Goal: Obtain resource: Download file/media

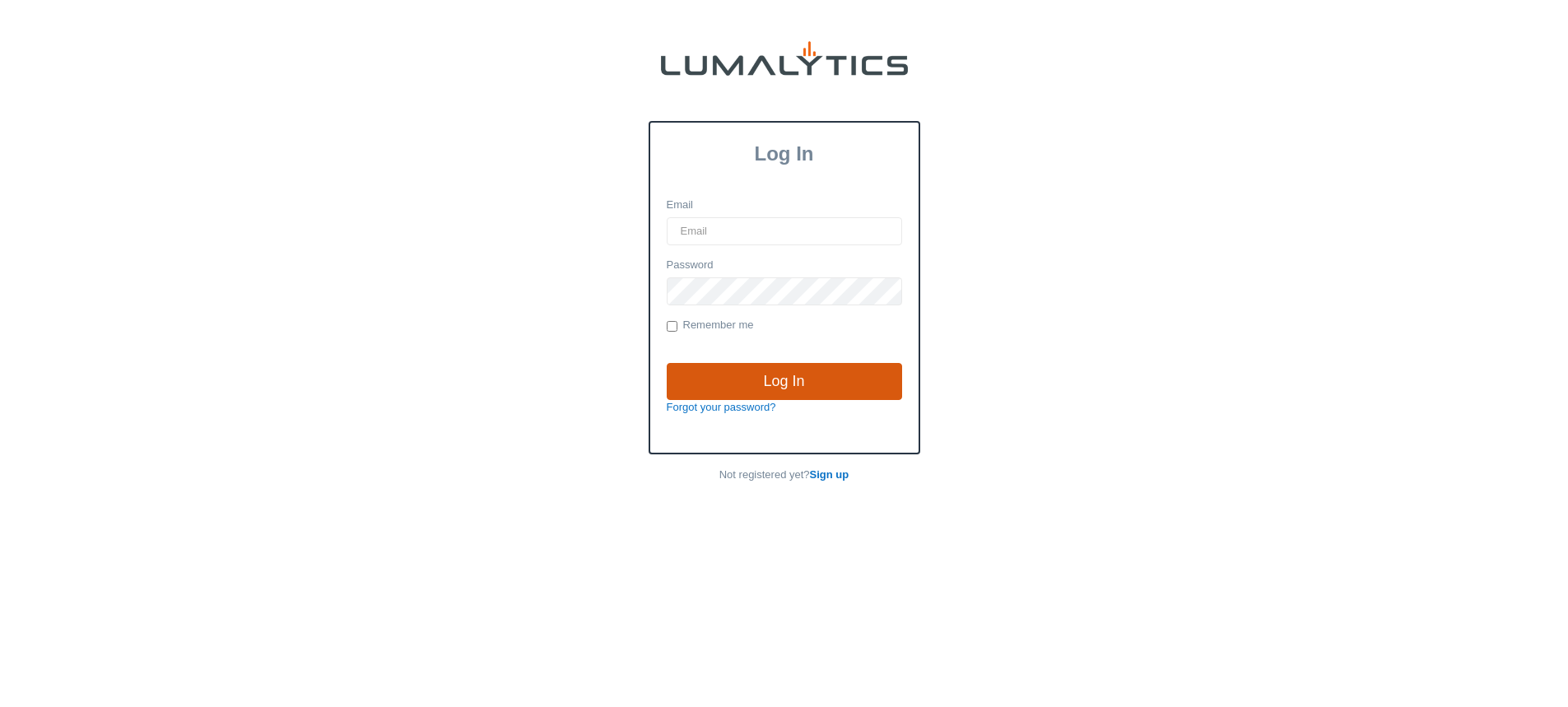
type input "mkates@valleytruckparts.com"
click at [789, 386] on input "Log In" at bounding box center [784, 382] width 235 height 38
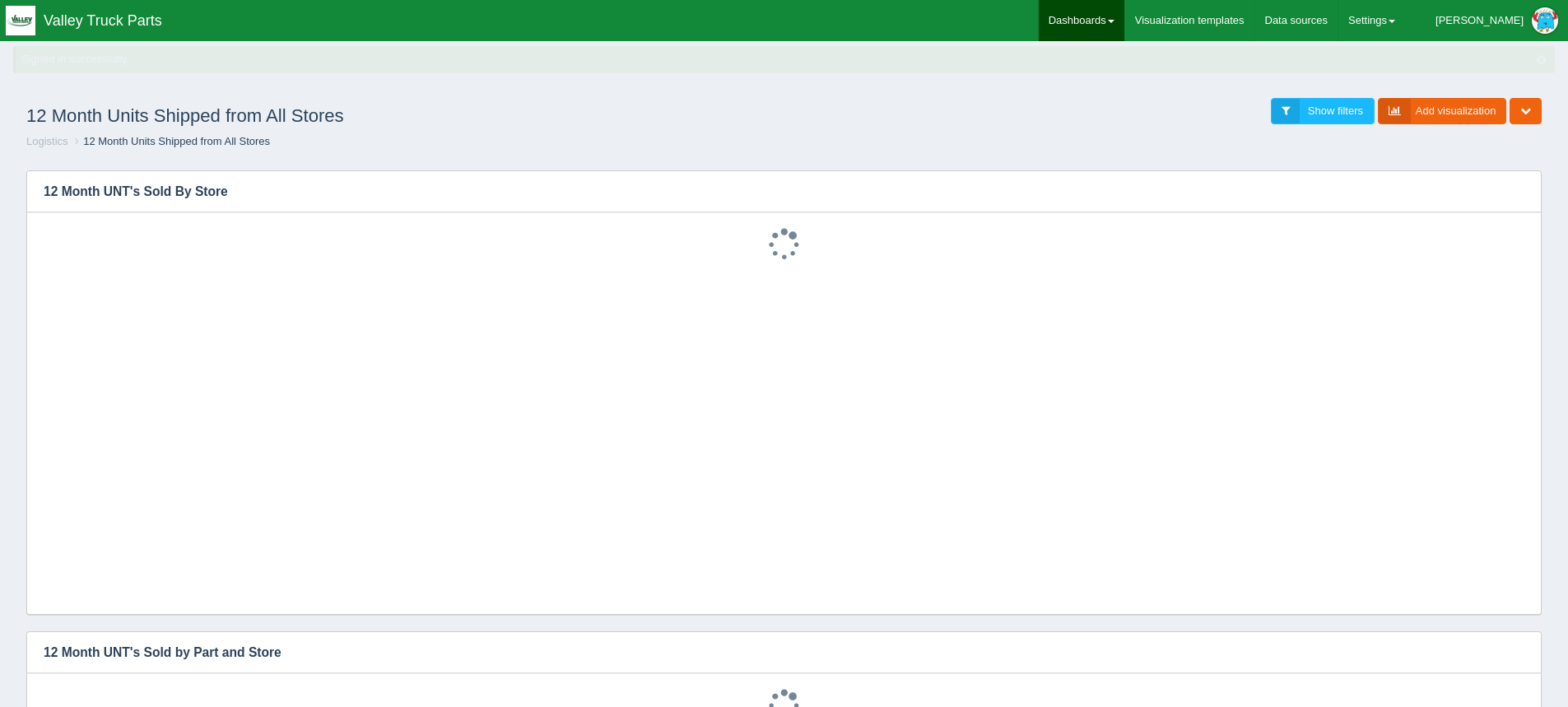
click at [1124, 19] on link "Dashboards" at bounding box center [1081, 21] width 85 height 41
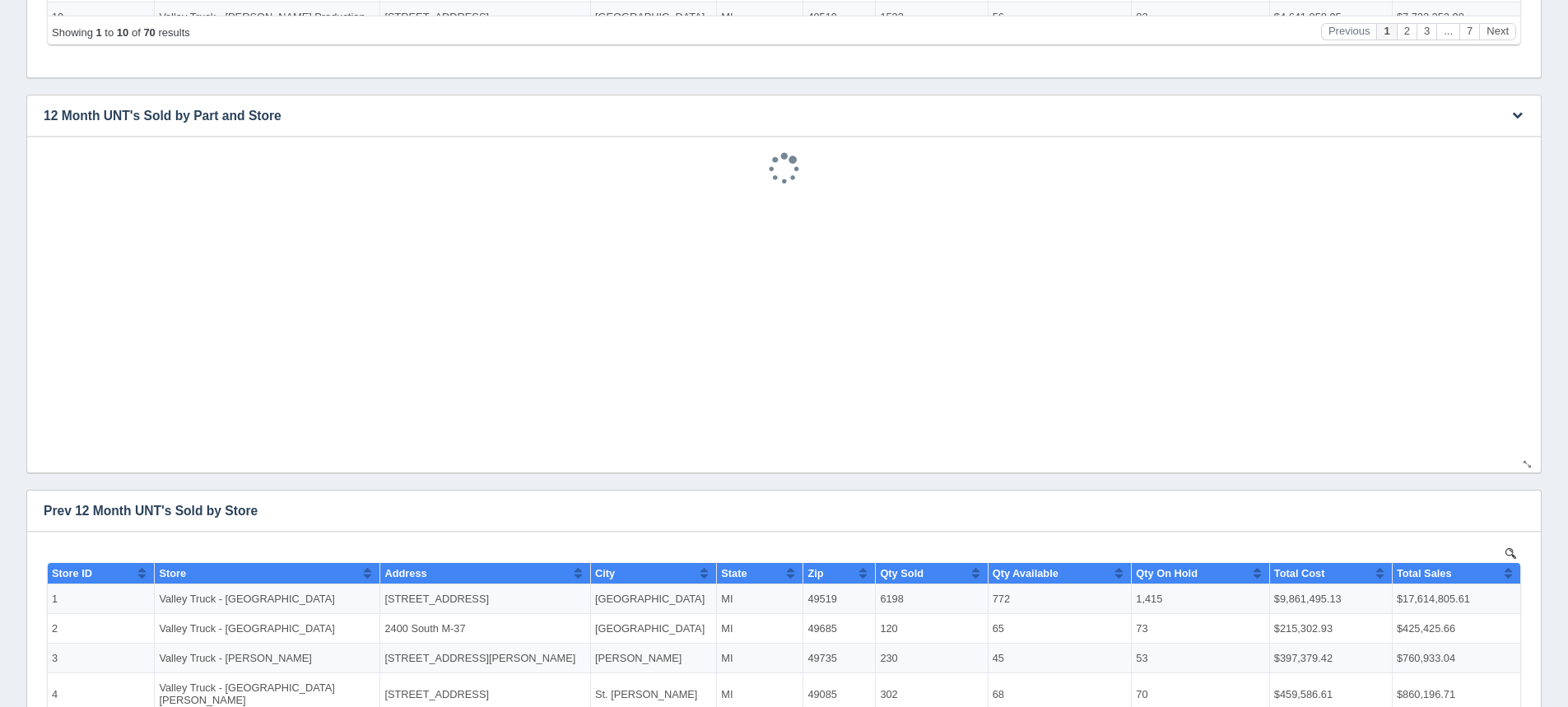
scroll to position [164, 0]
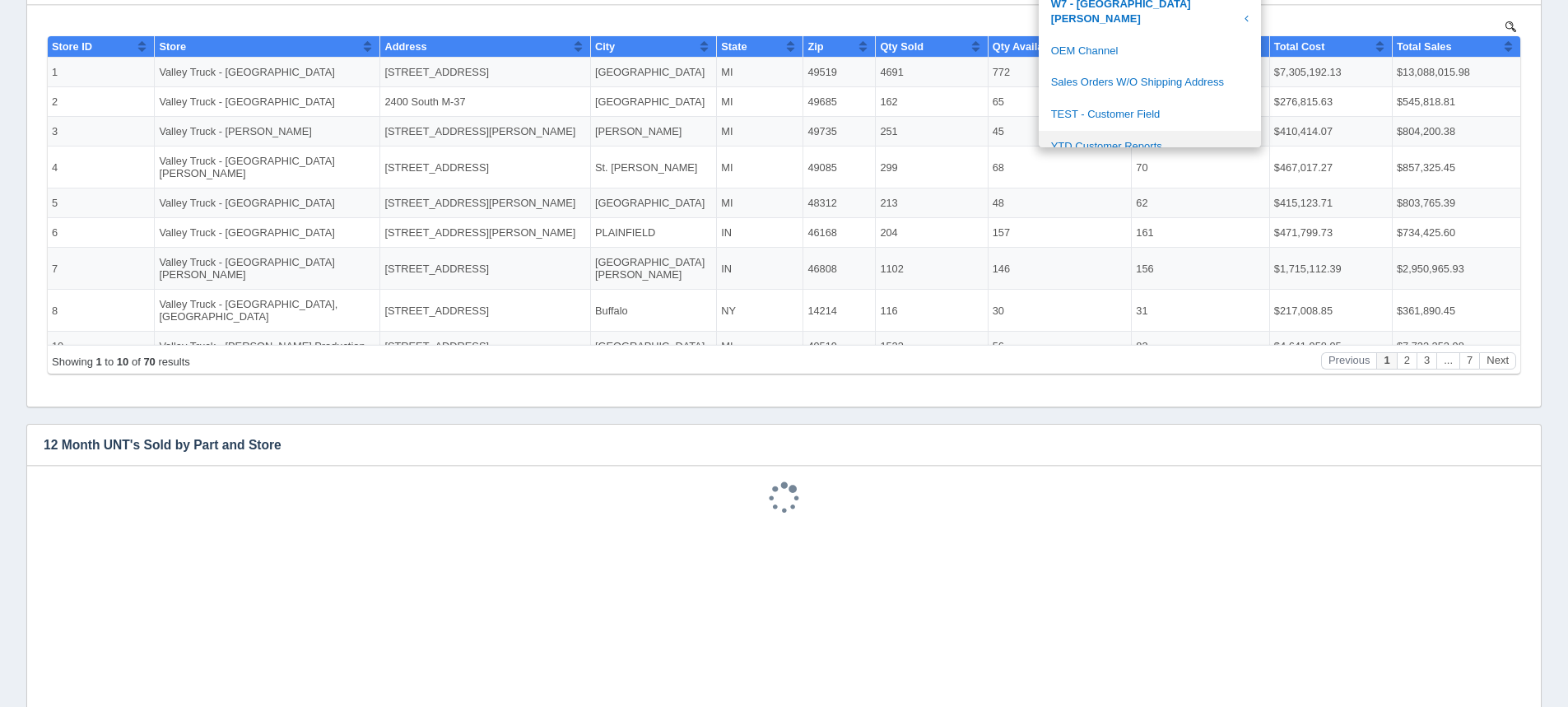
click at [1151, 131] on link "YTD Customer Reports" at bounding box center [1149, 147] width 222 height 32
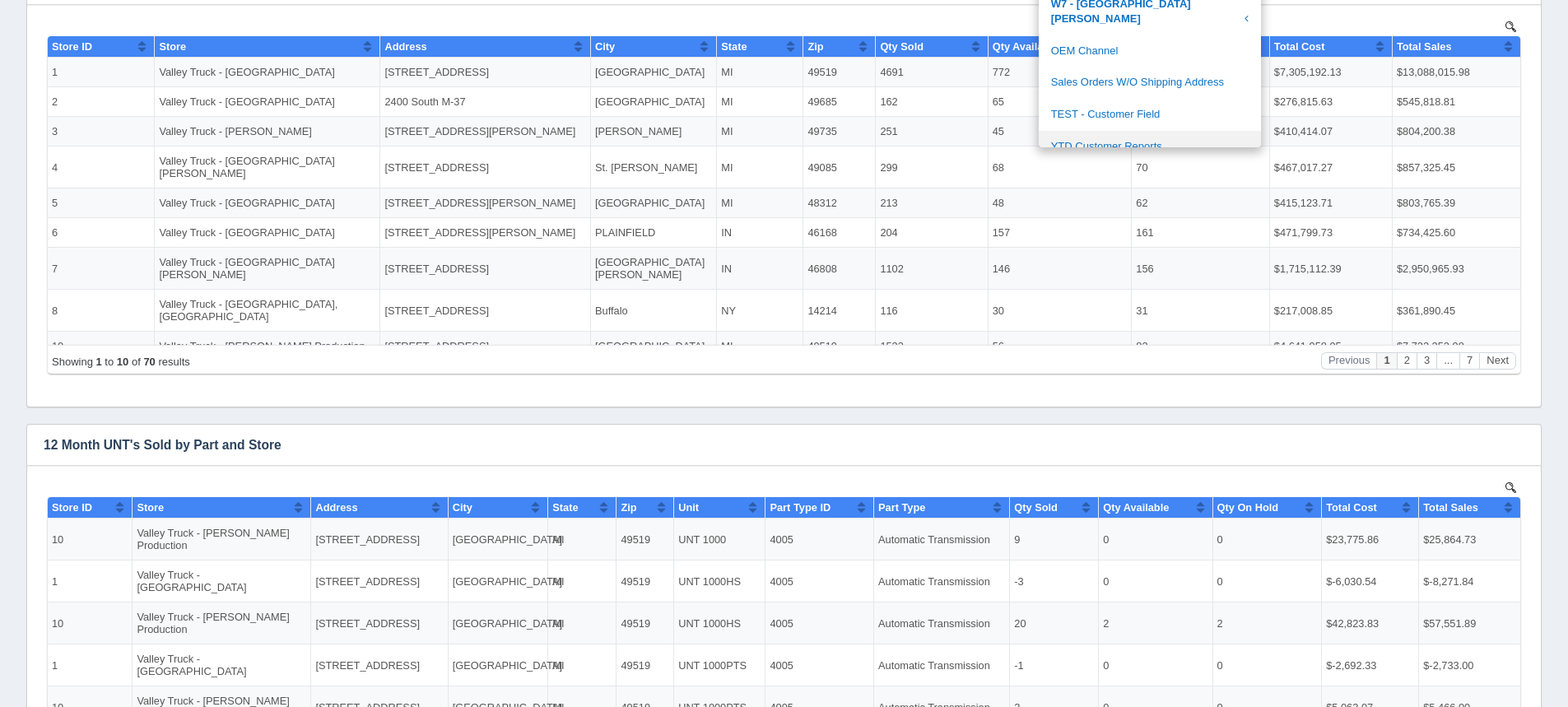
scroll to position [0, 0]
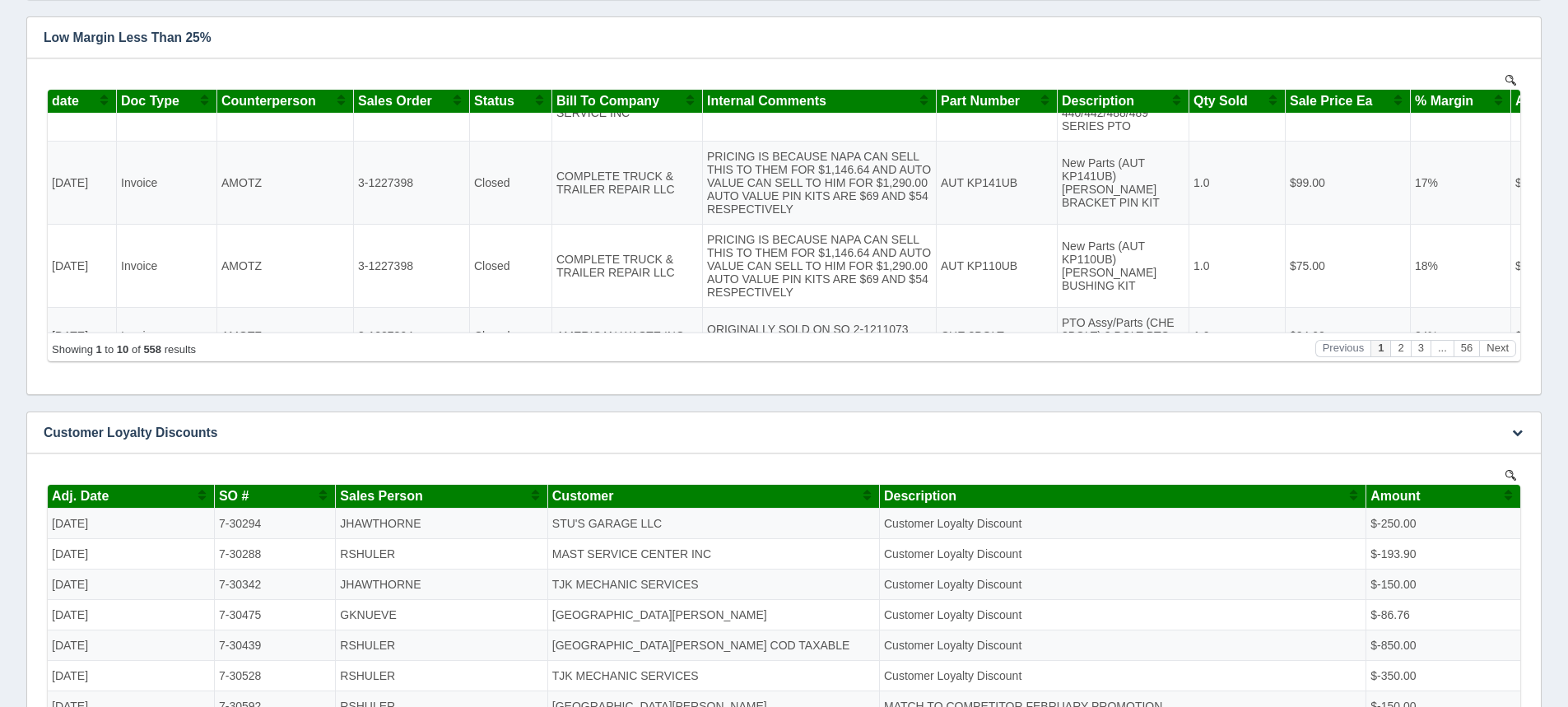
scroll to position [658, 0]
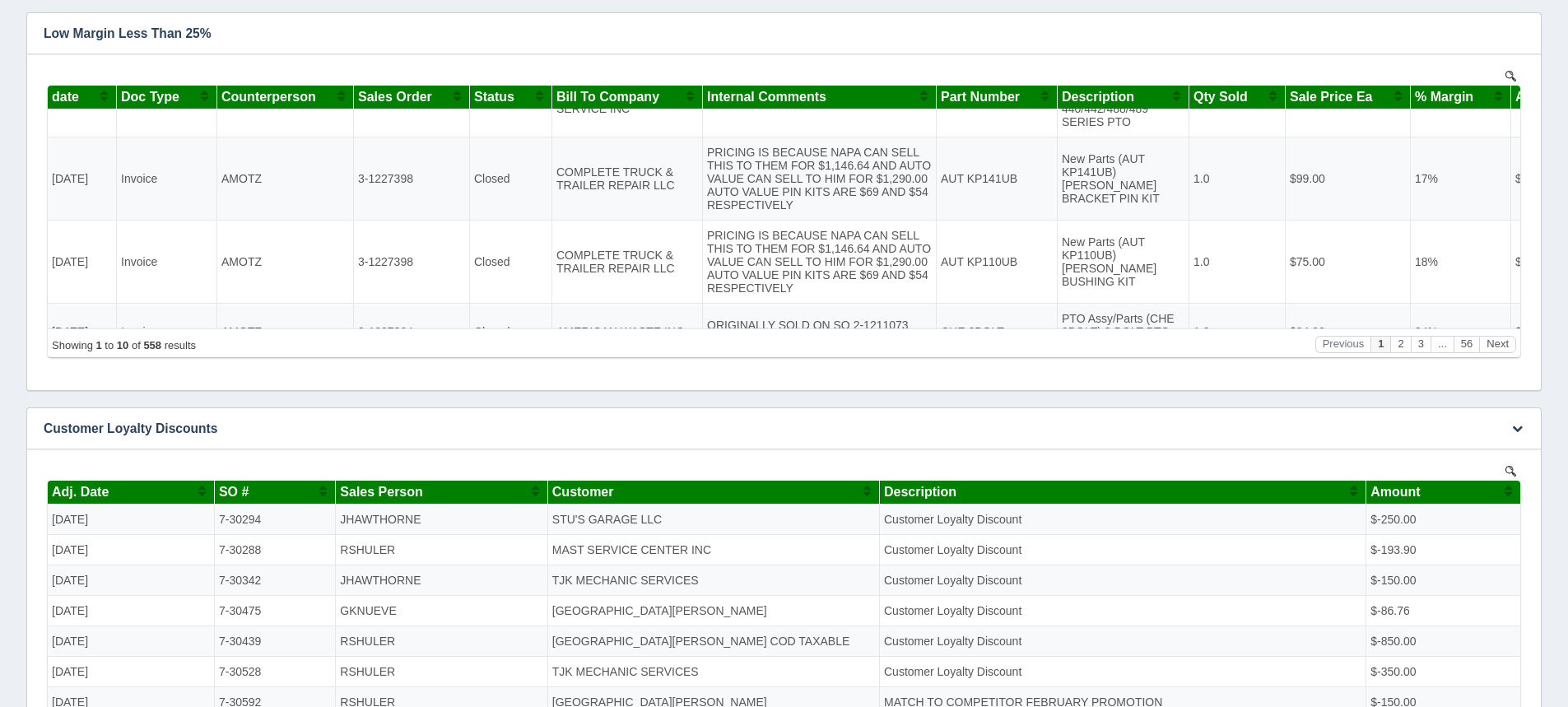
click at [252, 517] on td "7-30294" at bounding box center [274, 519] width 121 height 31
drag, startPoint x: 263, startPoint y: 517, endPoint x: 205, endPoint y: 517, distance: 58.0
click at [205, 517] on tr "[DATE] 7-30294 JHAWTHORNE STU'S GARAGE LLC Customer Loyalty Discount $-250.00" at bounding box center [784, 519] width 1473 height 31
copy tr "7-30294"
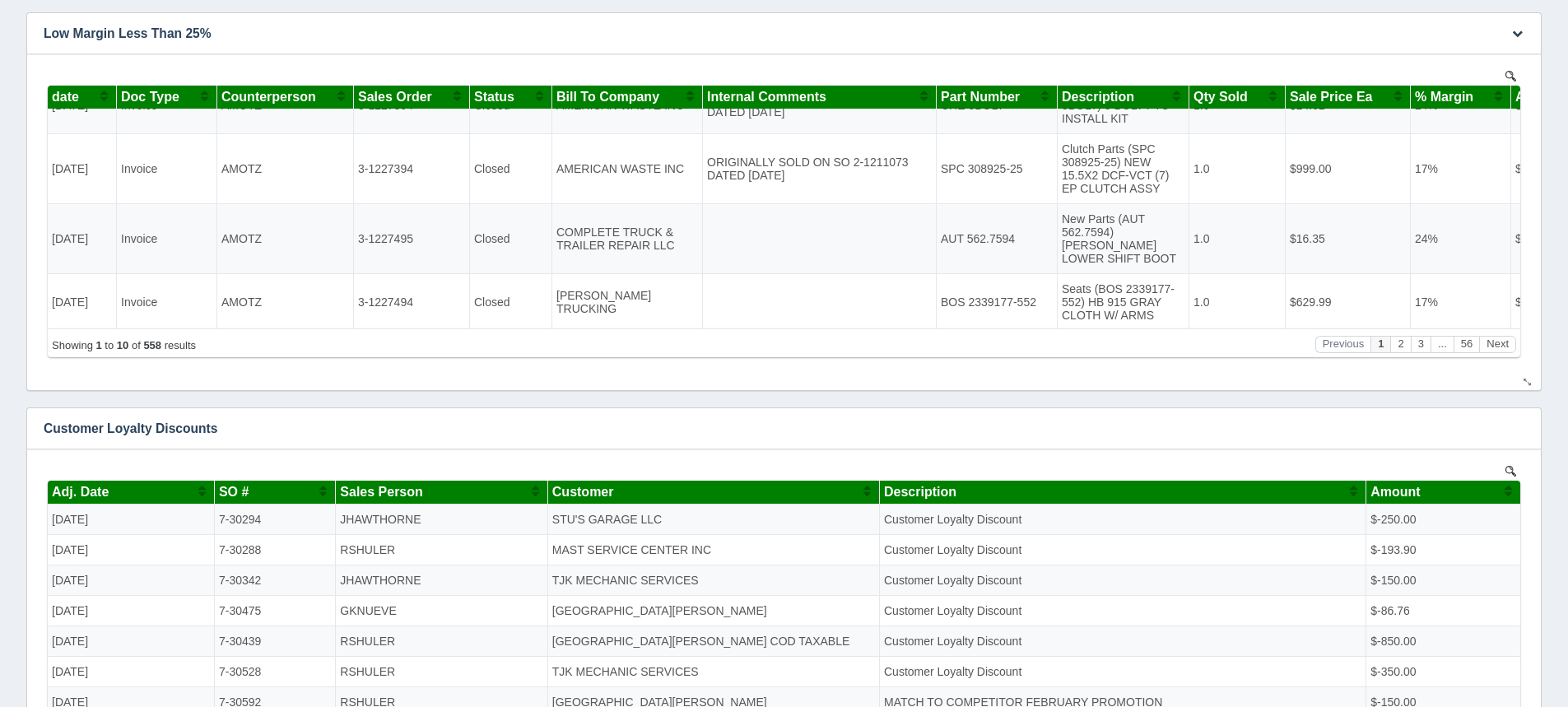
scroll to position [494, 0]
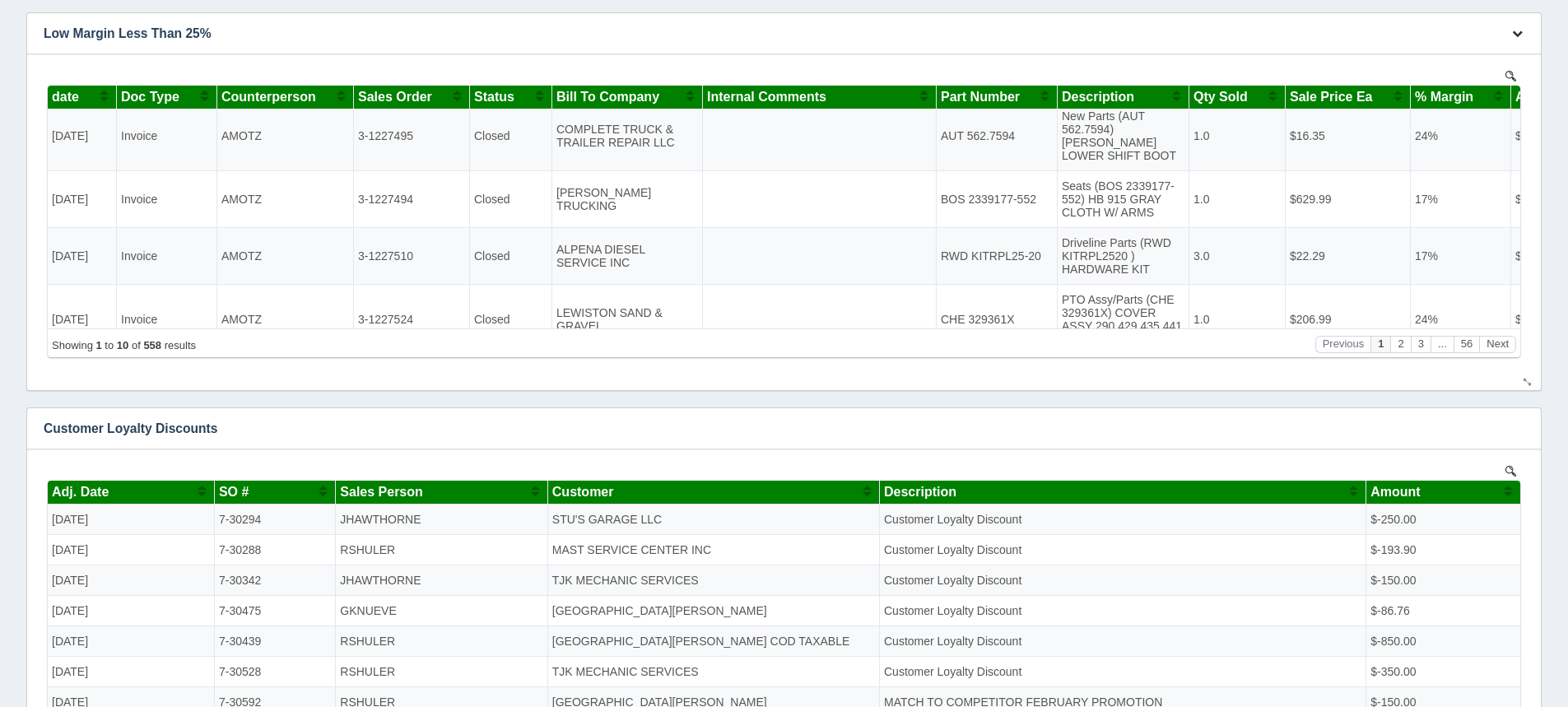
click at [1517, 34] on icon "button" at bounding box center [1518, 33] width 11 height 11
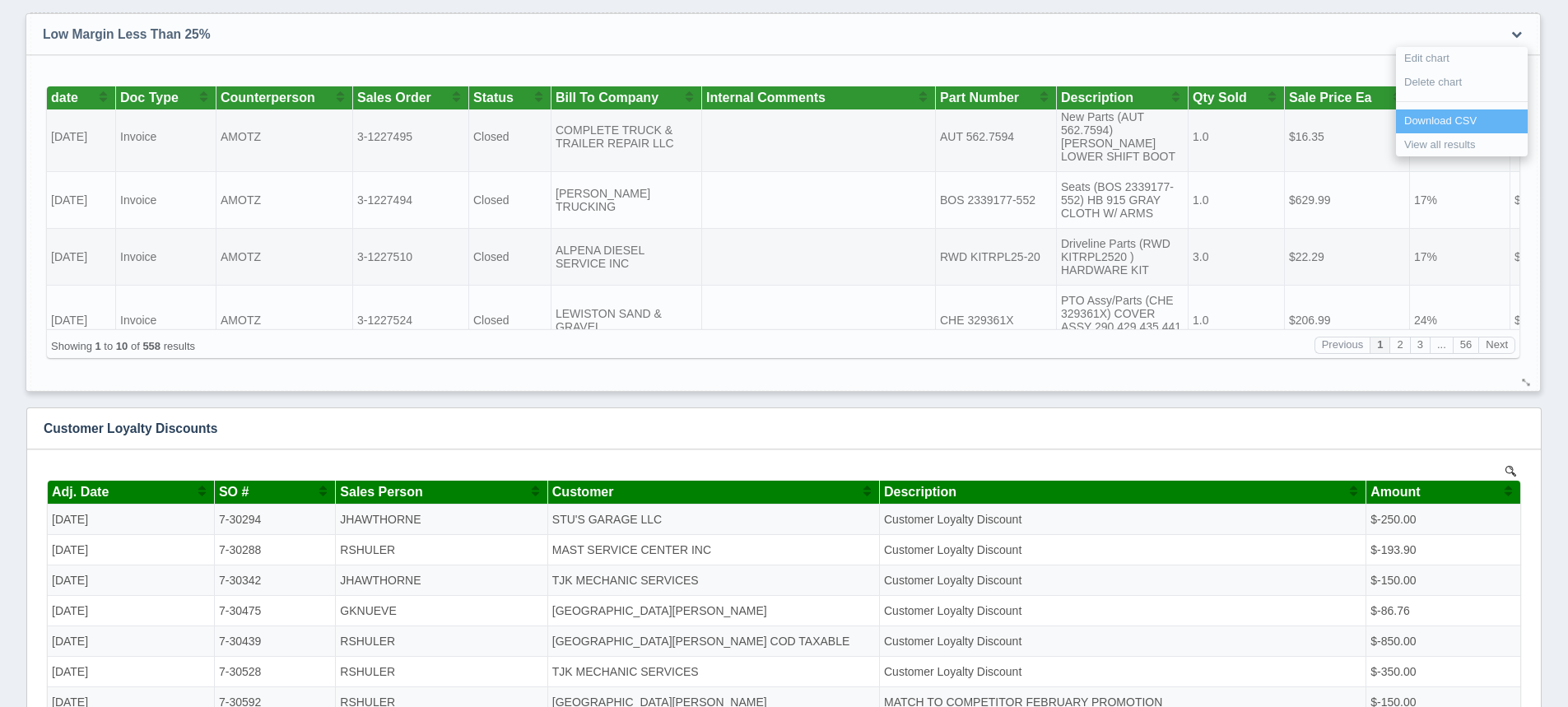
click at [1455, 120] on link "Download CSV" at bounding box center [1461, 121] width 132 height 24
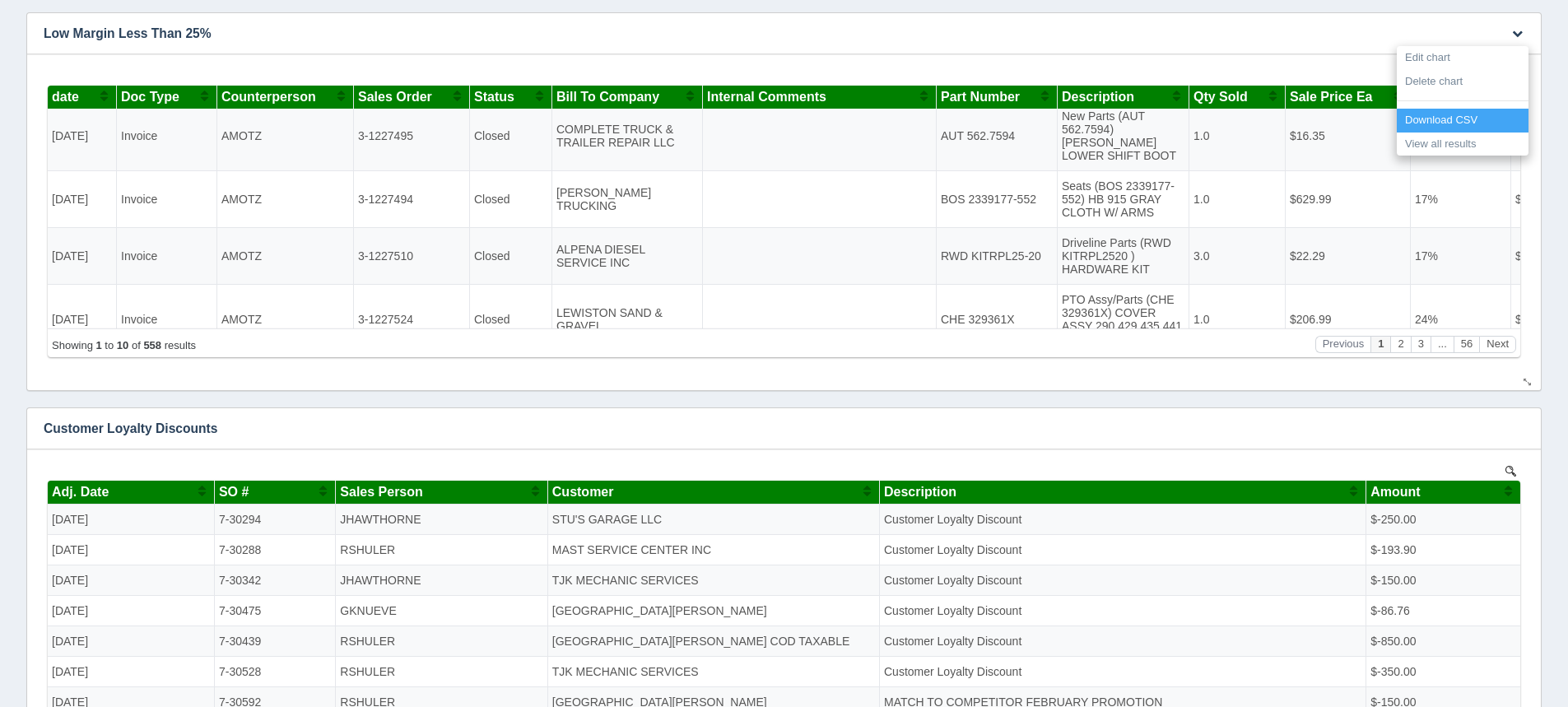
click at [1474, 118] on link "Download CSV" at bounding box center [1462, 120] width 132 height 24
click at [1511, 432] on button "button" at bounding box center [1517, 429] width 22 height 25
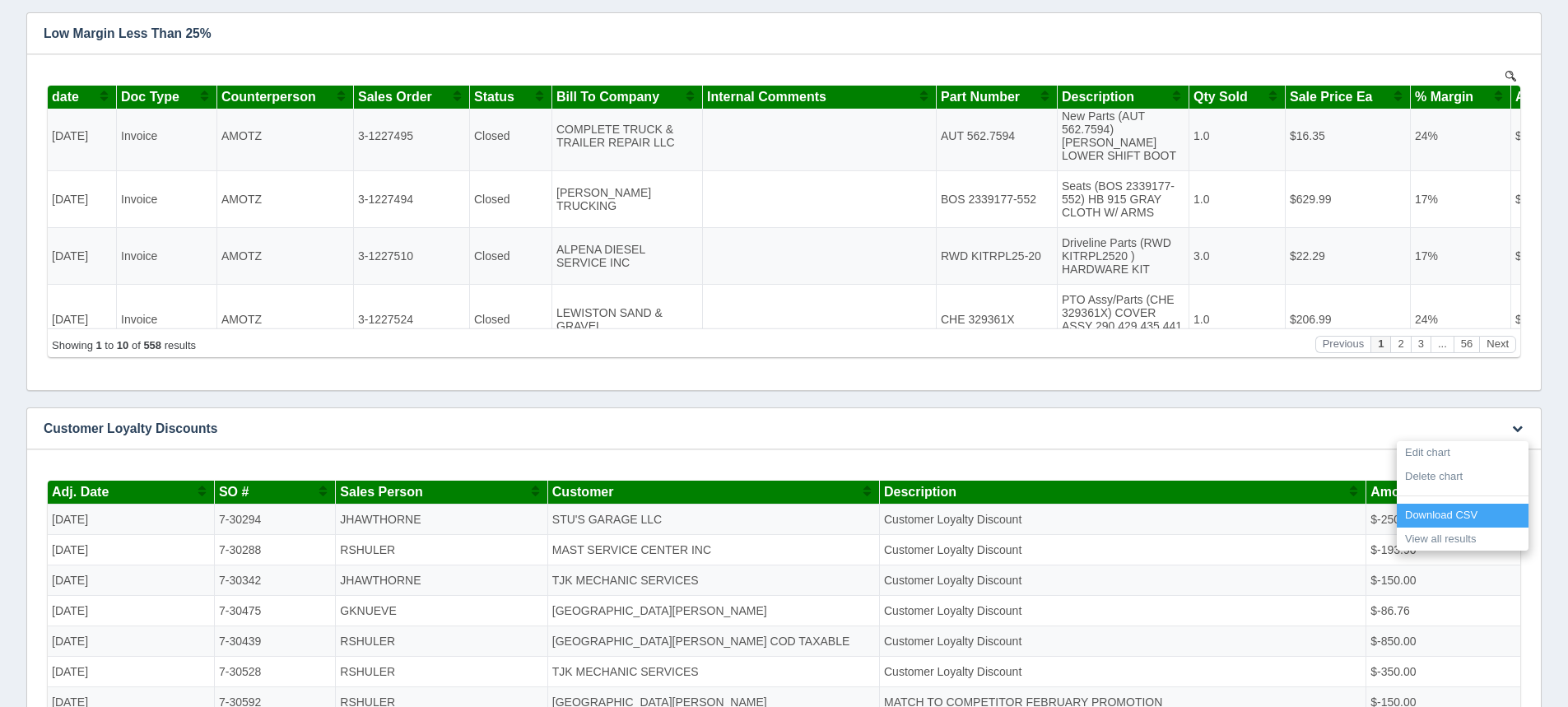
click at [1441, 517] on link "Download CSV" at bounding box center [1462, 516] width 132 height 24
